Goal: Information Seeking & Learning: Learn about a topic

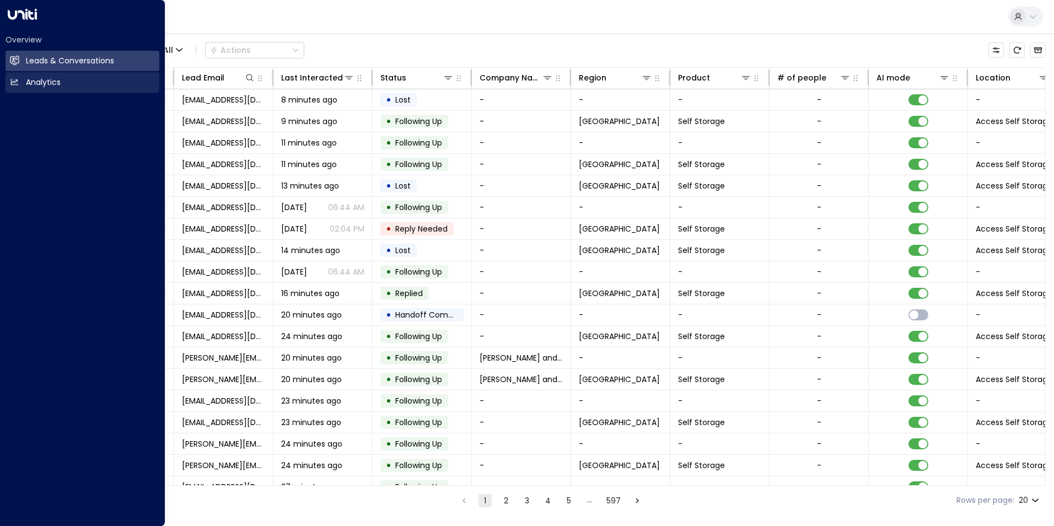
click at [40, 79] on h2 "Analytics" at bounding box center [43, 83] width 35 height 12
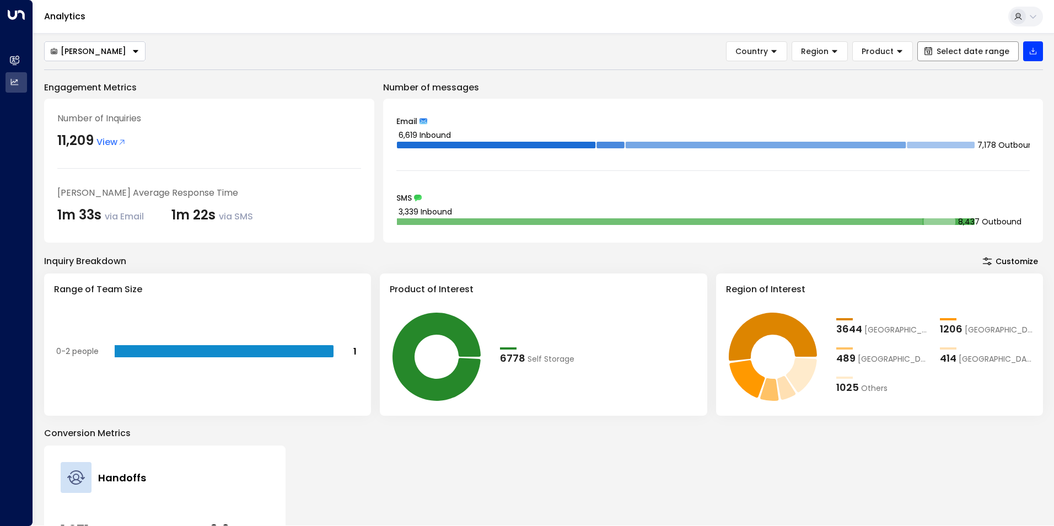
click at [943, 55] on span "Select date range" at bounding box center [972, 51] width 73 height 9
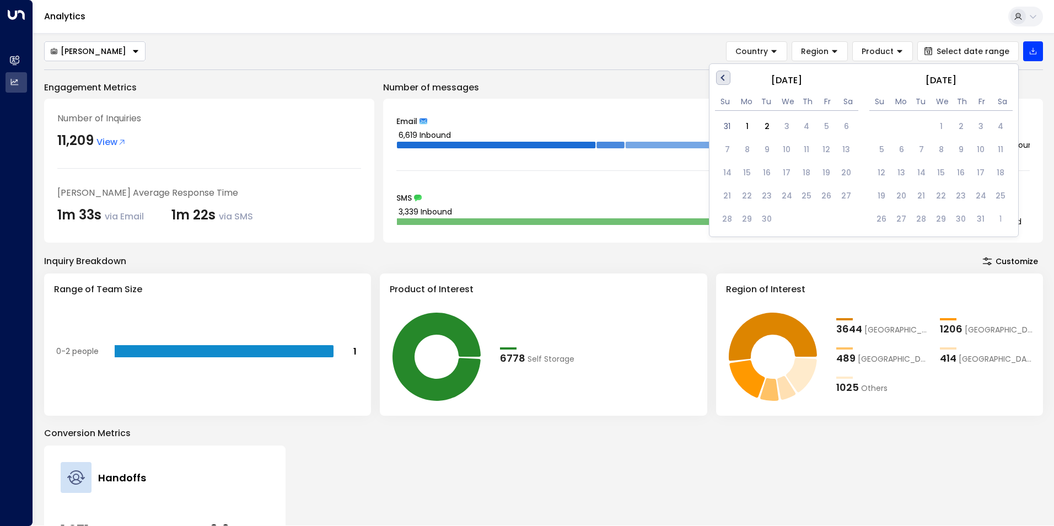
click at [718, 82] on button "Previous Month" at bounding box center [723, 78] width 14 height 14
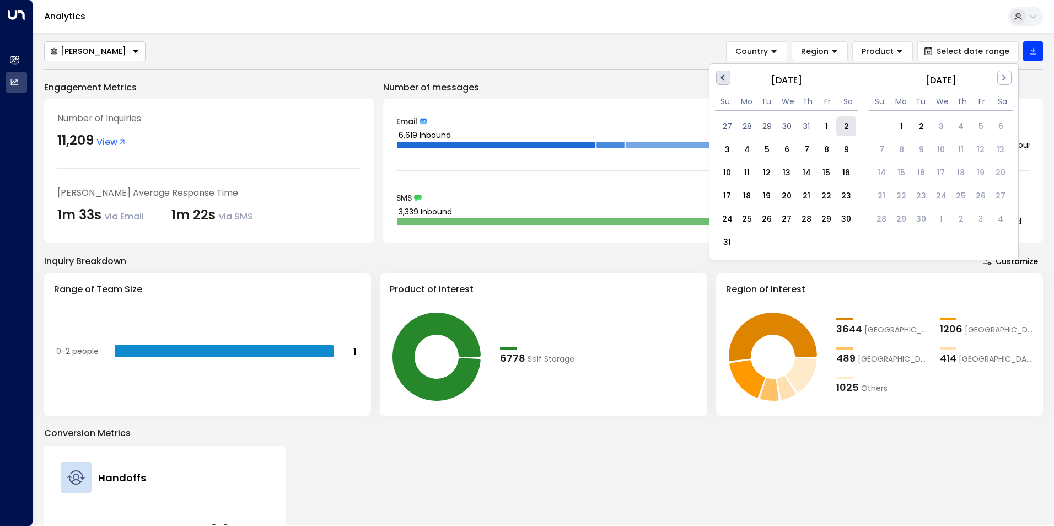
click at [718, 80] on button "Previous Month" at bounding box center [723, 78] width 14 height 14
click at [724, 79] on span "Previous Month" at bounding box center [724, 78] width 0 height 13
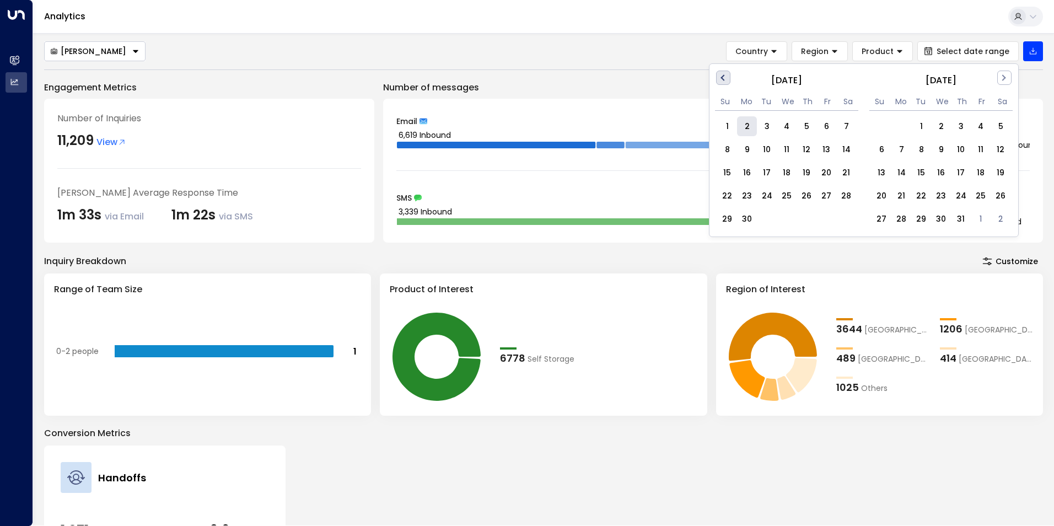
click at [724, 79] on span "Previous Month" at bounding box center [724, 78] width 0 height 13
click at [719, 77] on button "Previous Month" at bounding box center [723, 78] width 14 height 14
click at [845, 130] on div "1" at bounding box center [846, 126] width 20 height 20
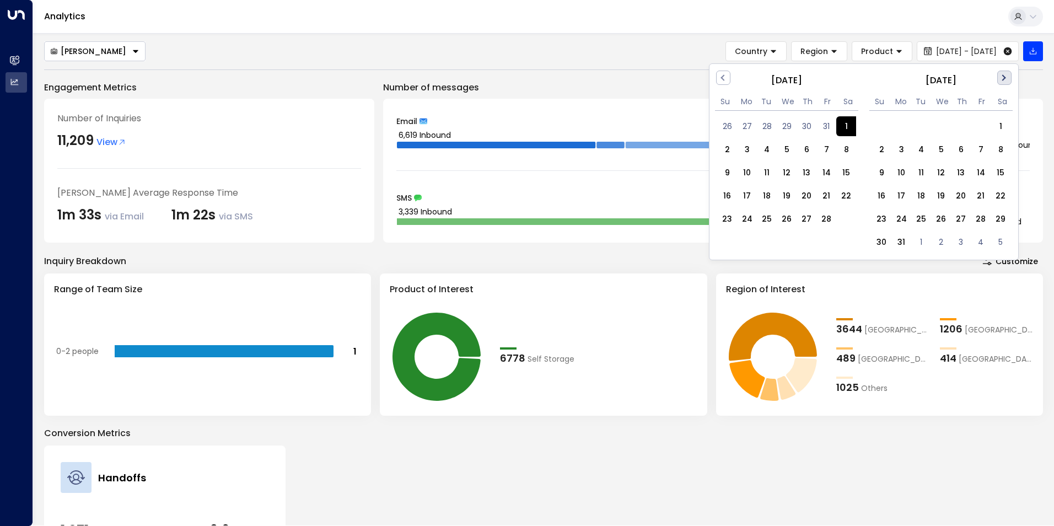
click at [1003, 80] on button "Next Month" at bounding box center [1004, 78] width 14 height 14
click at [1003, 79] on span "Next Month" at bounding box center [1003, 78] width 0 height 13
click at [1007, 82] on button "Next Month" at bounding box center [1004, 78] width 14 height 14
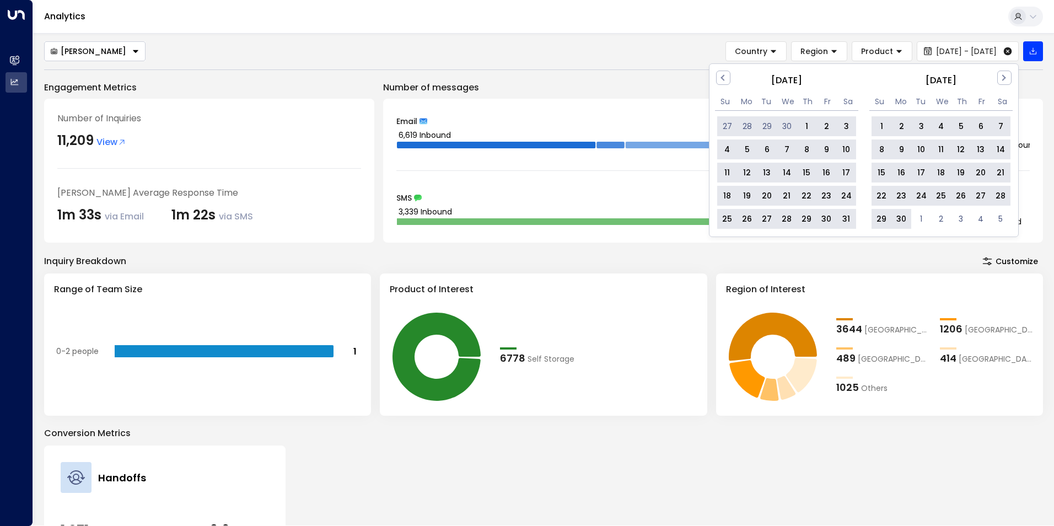
click at [904, 221] on div "30" at bounding box center [901, 219] width 20 height 20
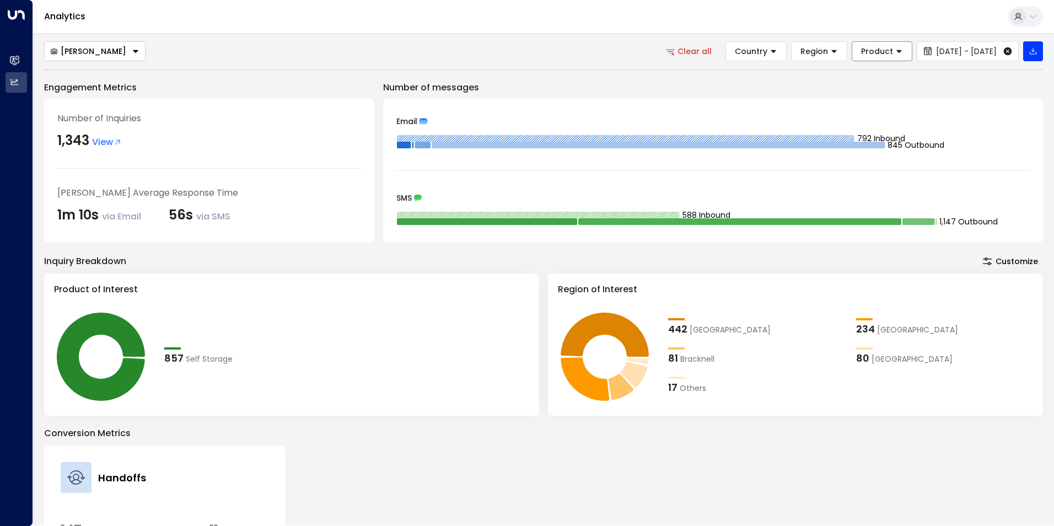
click at [869, 51] on button "Product" at bounding box center [881, 51] width 61 height 20
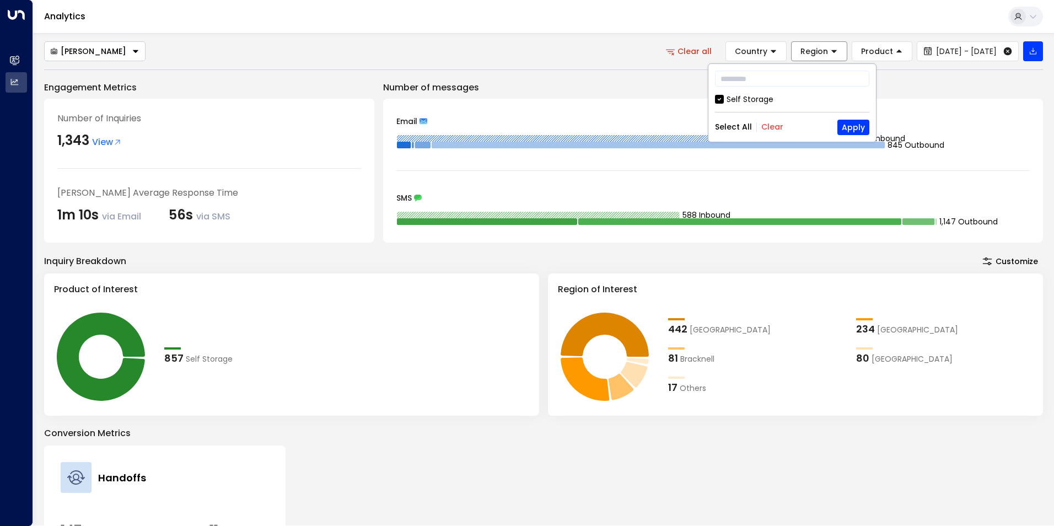
click at [795, 52] on button "Region" at bounding box center [819, 51] width 56 height 20
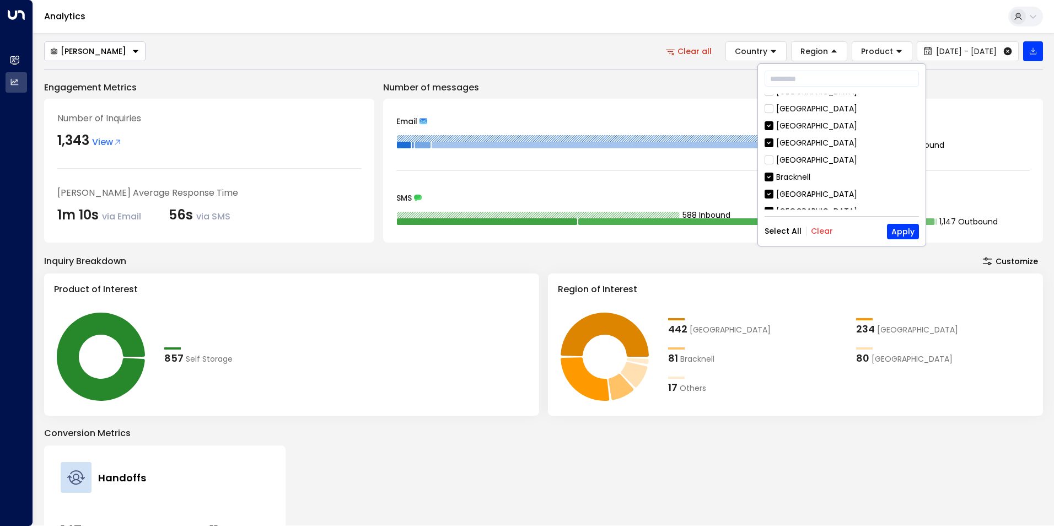
scroll to position [135, 0]
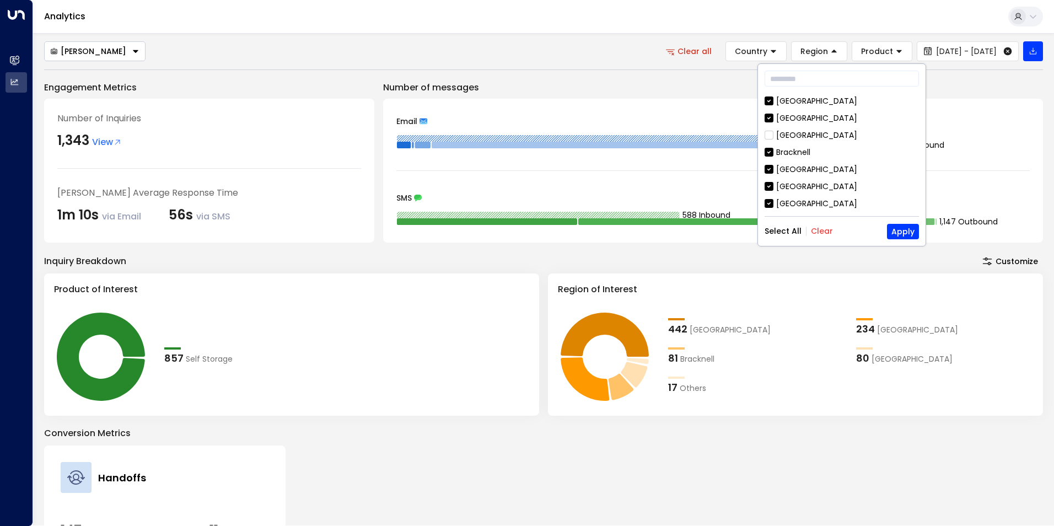
click at [824, 231] on button "Clear" at bounding box center [822, 231] width 22 height 9
click at [794, 186] on div "Sutton" at bounding box center [806, 185] width 61 height 12
click at [901, 228] on button "Apply" at bounding box center [903, 231] width 32 height 15
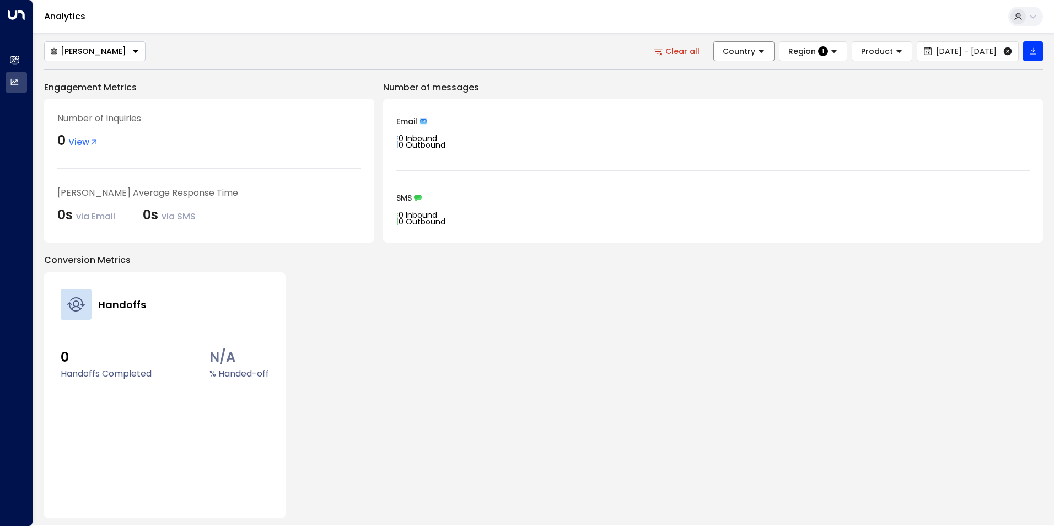
click at [725, 44] on button "Country" at bounding box center [743, 51] width 61 height 20
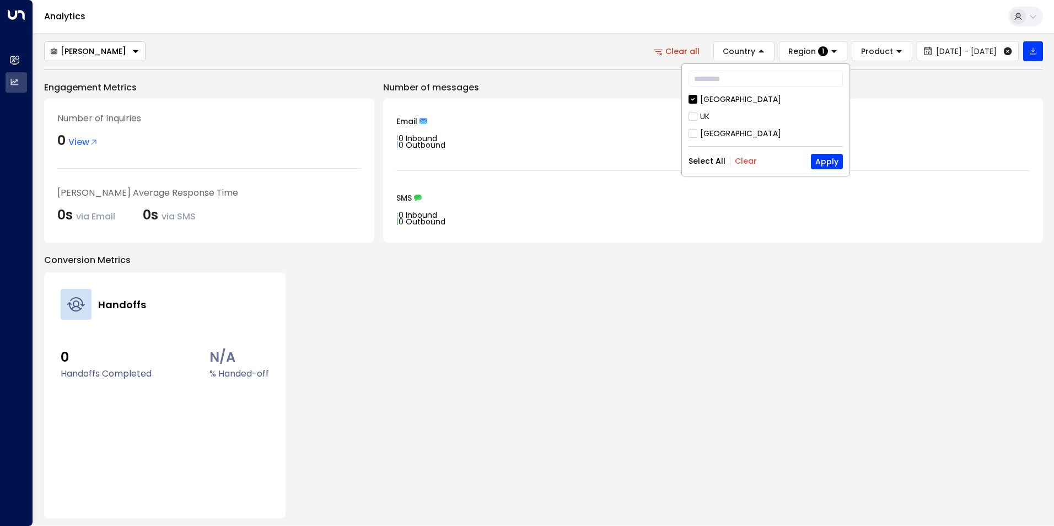
click at [702, 116] on div "UK" at bounding box center [704, 117] width 9 height 12
click at [704, 133] on div "England" at bounding box center [740, 134] width 81 height 12
click at [827, 164] on button "Apply" at bounding box center [827, 161] width 32 height 15
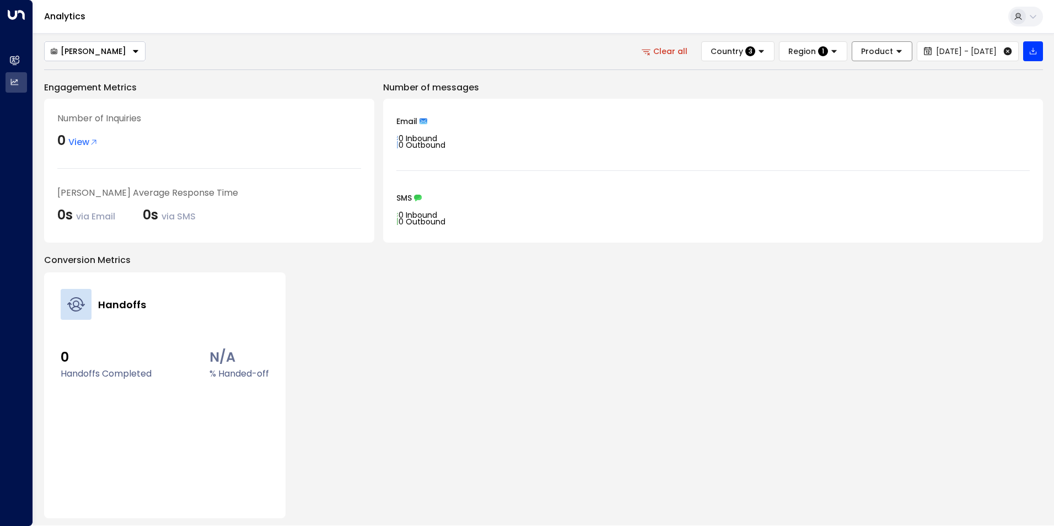
click at [858, 51] on button "Product" at bounding box center [881, 51] width 61 height 20
click at [859, 132] on button "Apply" at bounding box center [853, 127] width 32 height 15
click at [776, 56] on div "Region 1" at bounding box center [796, 51] width 40 height 10
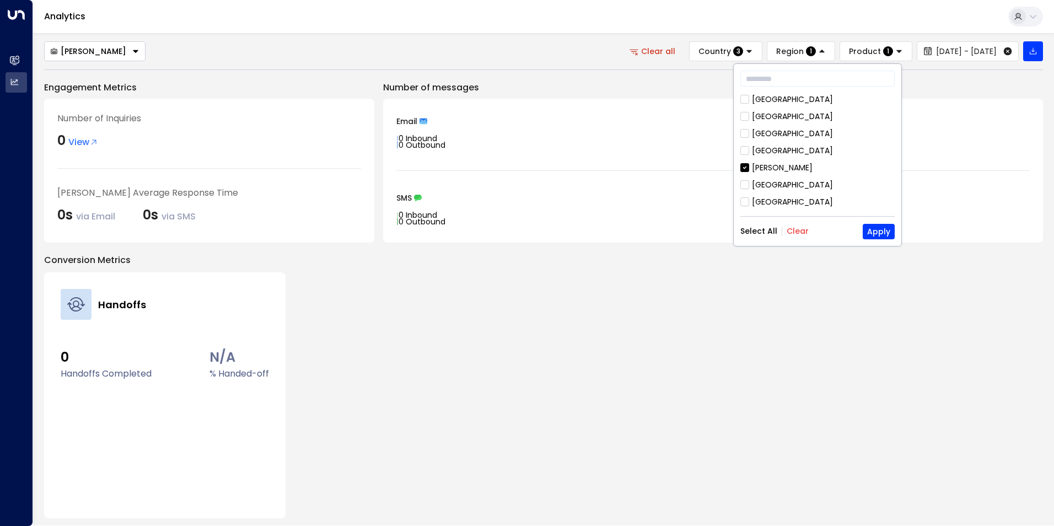
click at [769, 150] on div "Surrey" at bounding box center [792, 151] width 81 height 12
click at [884, 231] on button "Apply" at bounding box center [879, 231] width 32 height 15
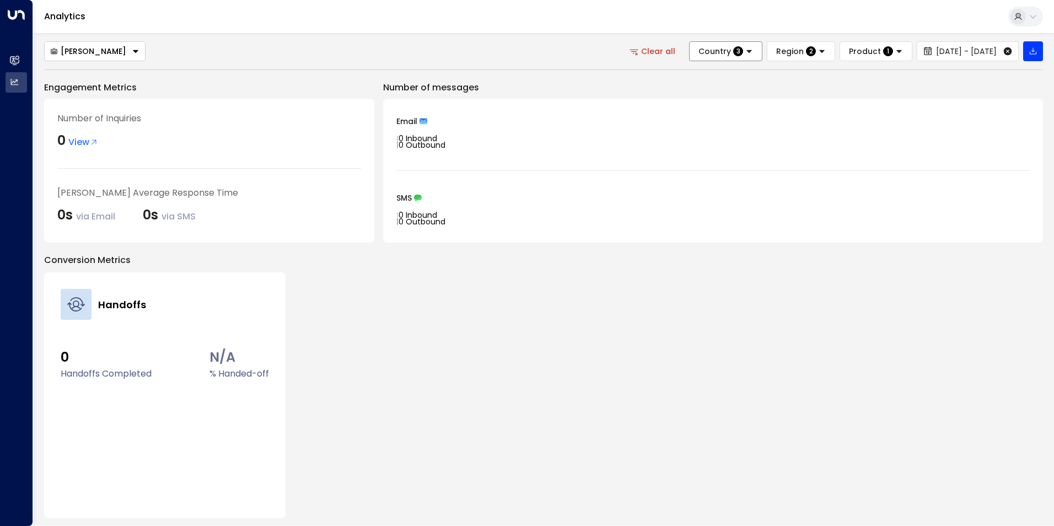
click at [698, 47] on span "Country" at bounding box center [714, 51] width 33 height 10
click at [892, 274] on div "Handoffs 0 Handoffs Completed N/A % Handed-off View Details" at bounding box center [543, 395] width 999 height 246
click at [849, 53] on span "Product" at bounding box center [865, 51] width 32 height 10
click at [966, 145] on icon "0 Inbound 0 Outbound" at bounding box center [712, 142] width 633 height 22
click at [107, 53] on div "Laura Chambers" at bounding box center [88, 51] width 76 height 10
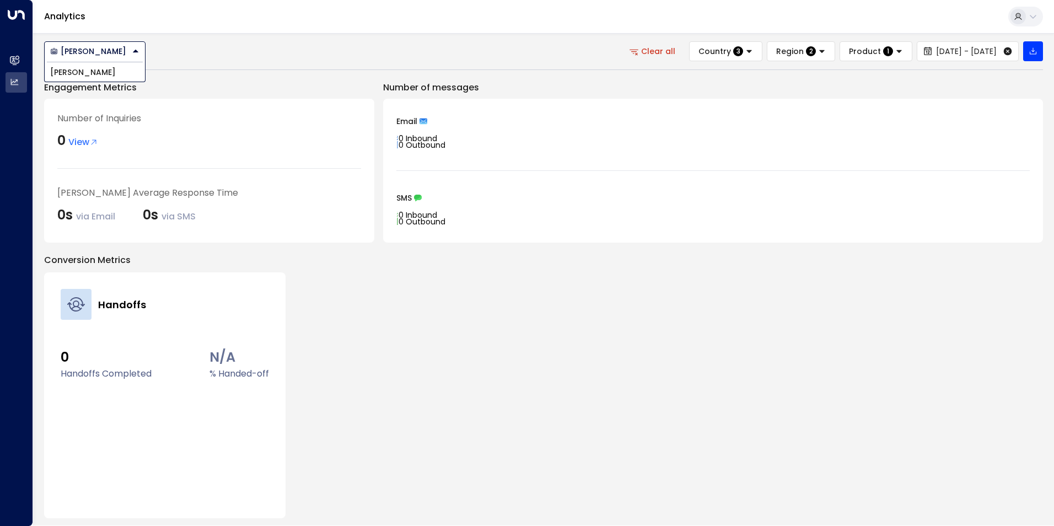
click at [111, 71] on span "Laura Chambers" at bounding box center [83, 73] width 66 height 12
